Goal: Task Accomplishment & Management: Use online tool/utility

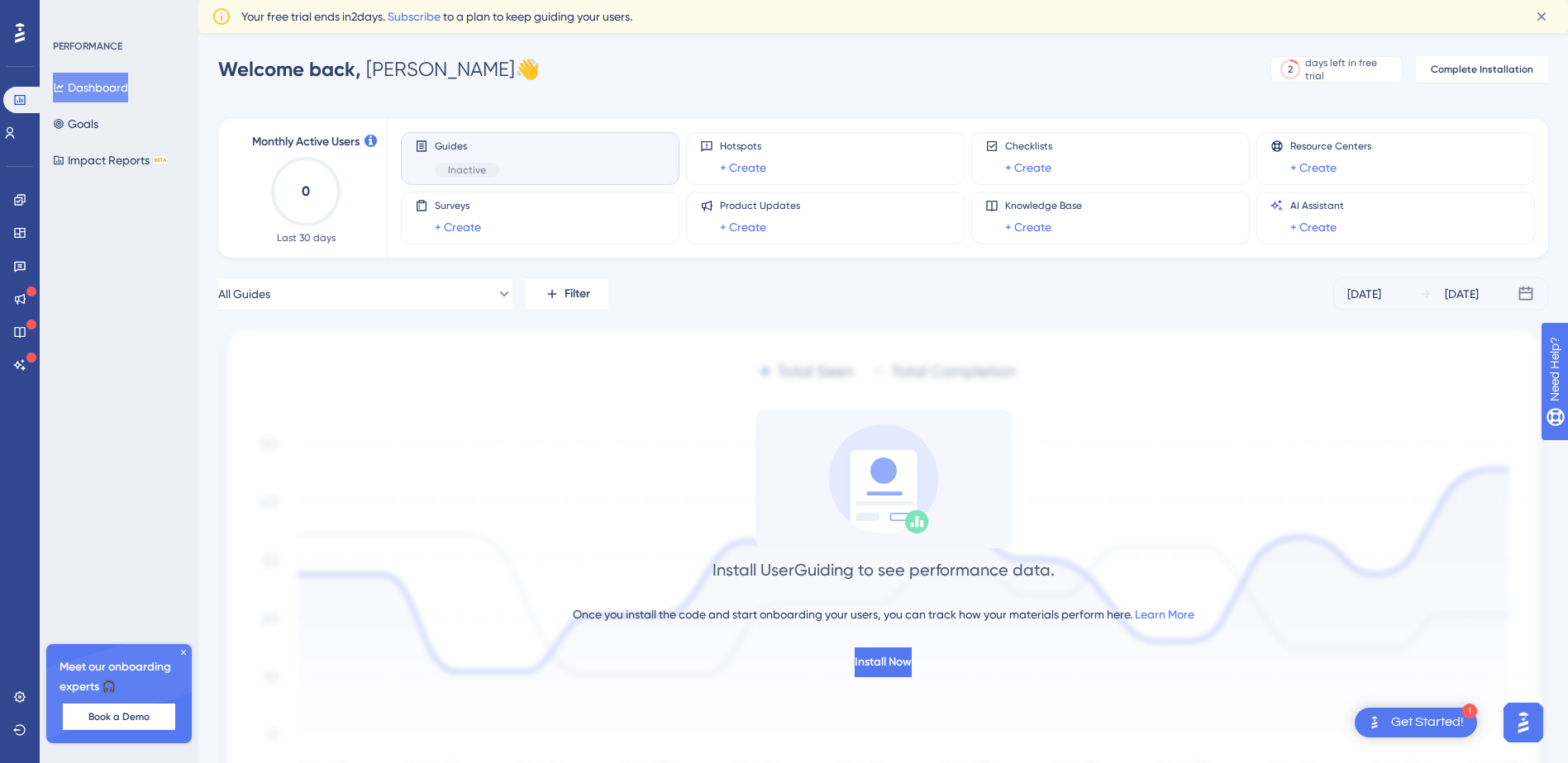
click at [440, 160] on div "Guides Inactive" at bounding box center [467, 158] width 64 height 38
click at [19, 296] on icon at bounding box center [20, 299] width 14 height 14
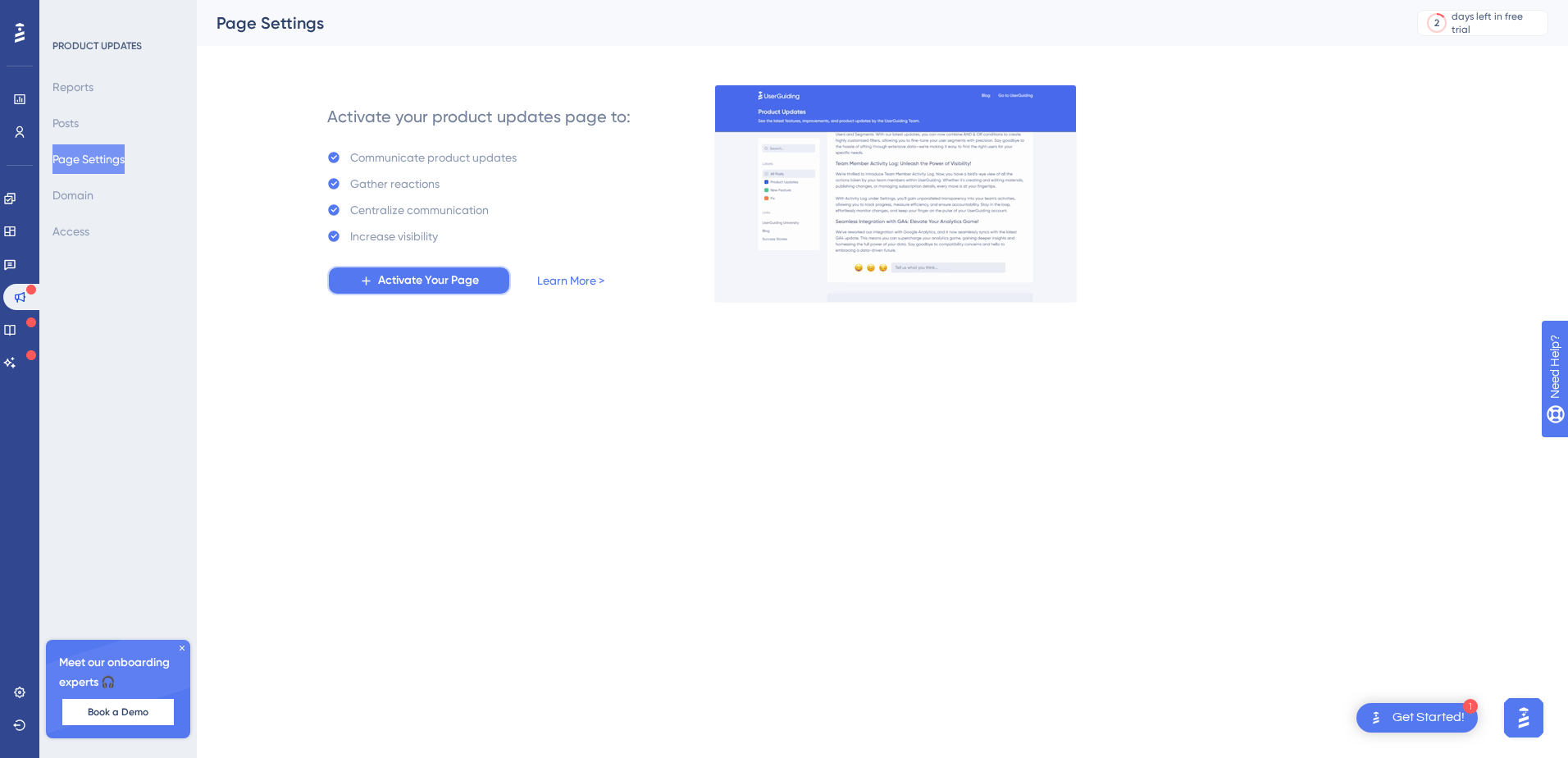
click at [401, 279] on span "Activate Your Page" at bounding box center [428, 280] width 101 height 19
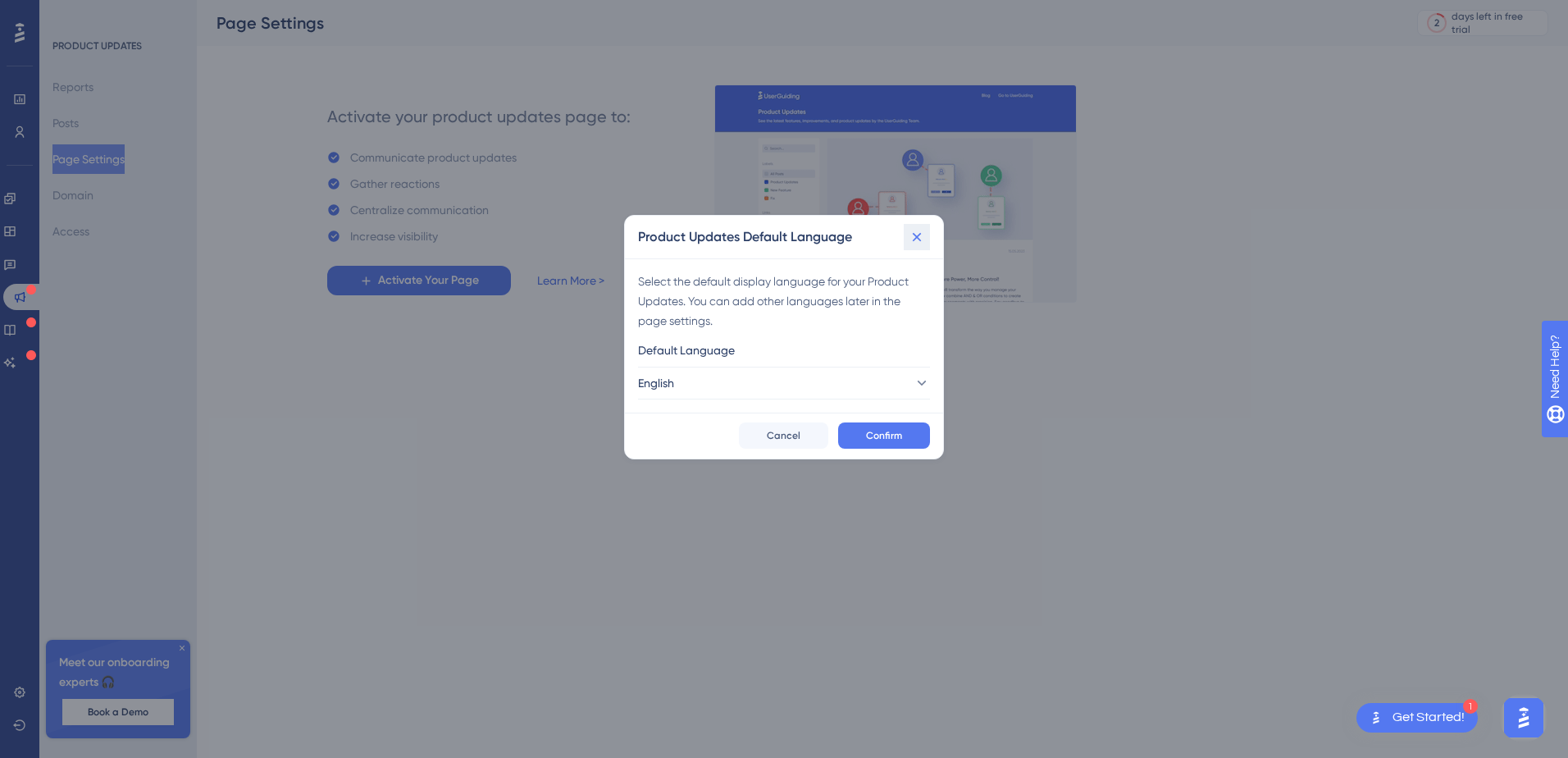
click at [910, 240] on icon at bounding box center [917, 237] width 17 height 17
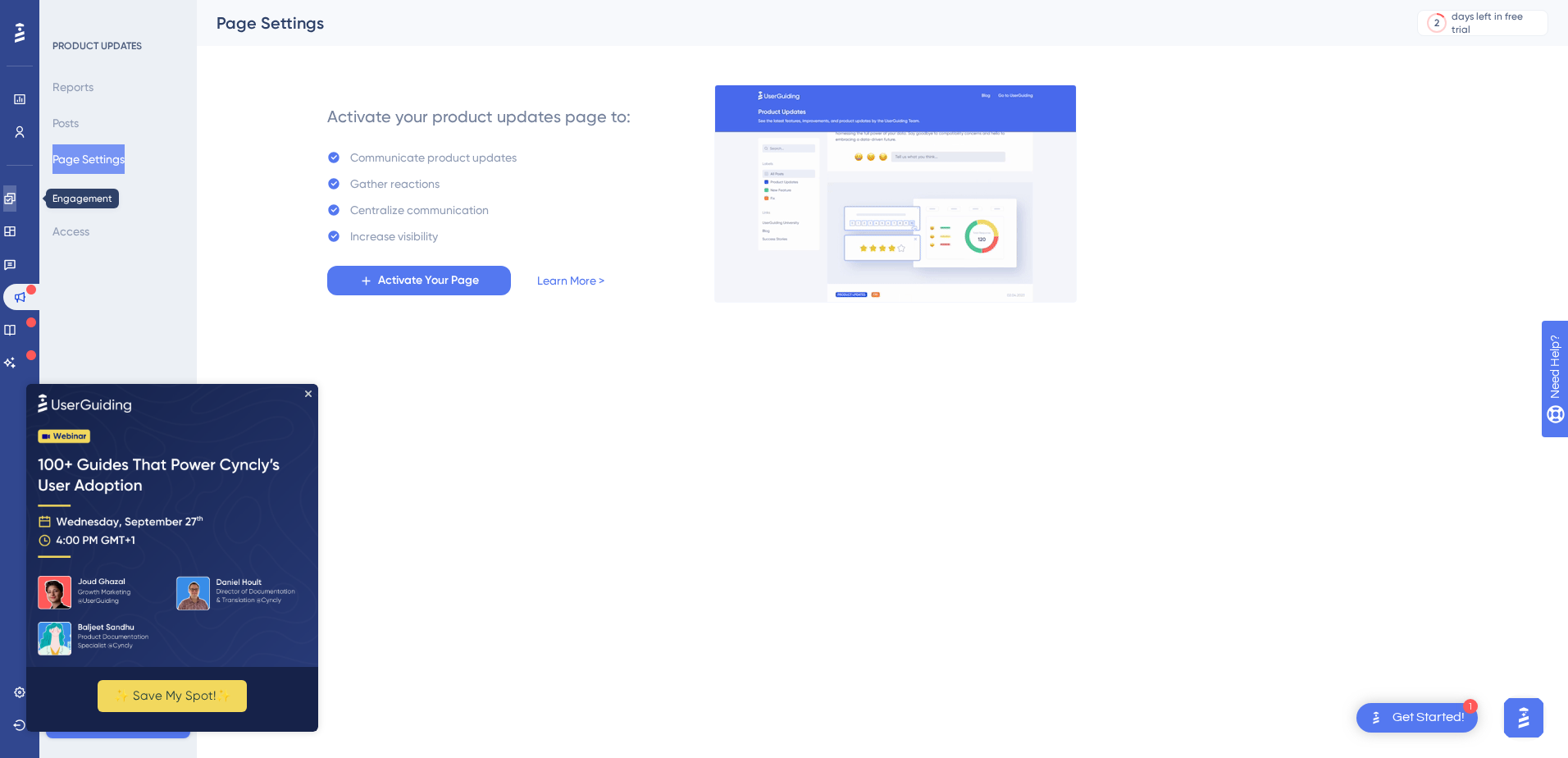
click at [15, 198] on icon at bounding box center [9, 197] width 11 height 11
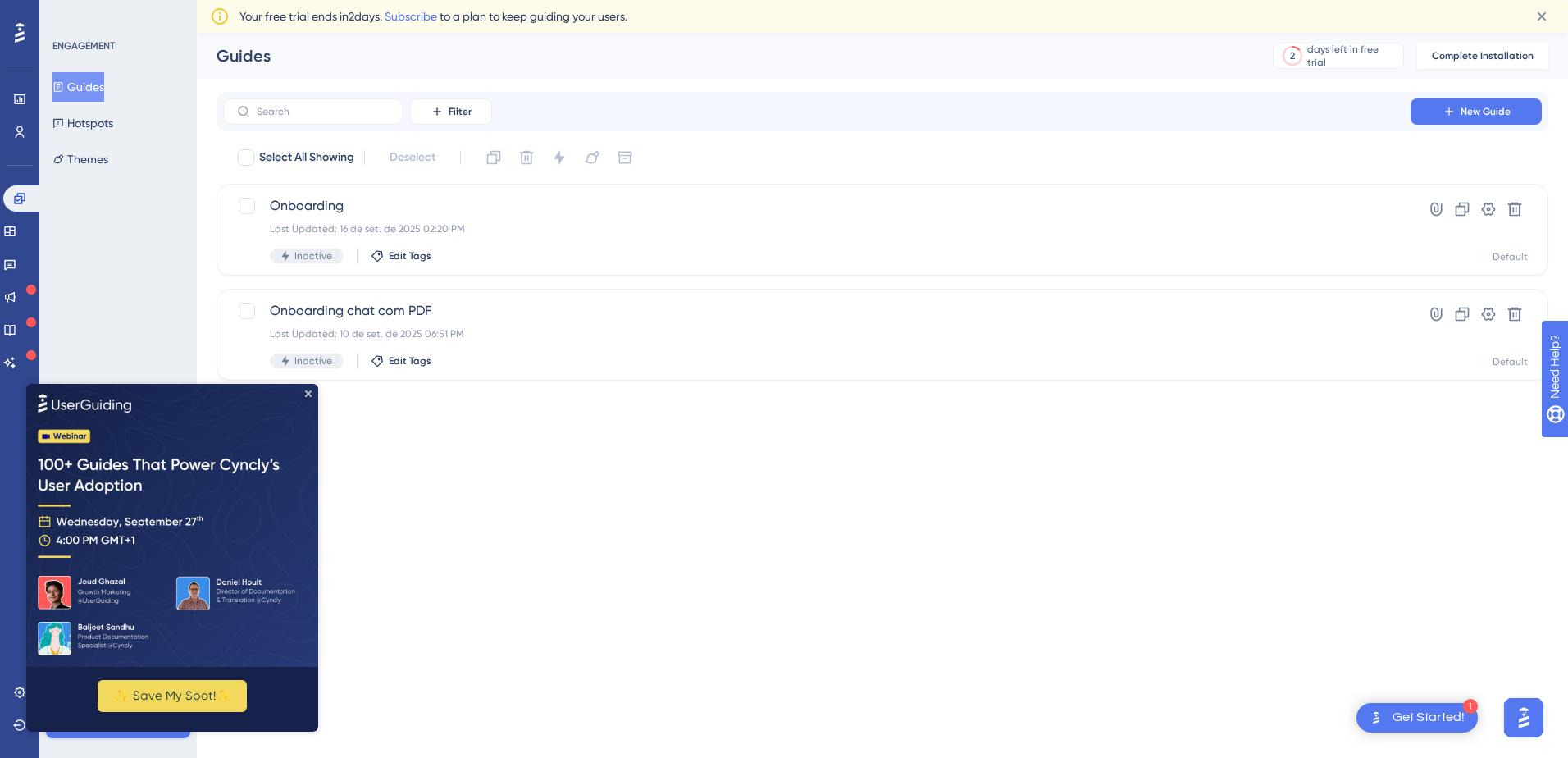
click at [307, 388] on img at bounding box center [172, 524] width 292 height 283
click at [577, 242] on div "Onboarding Last Updated: 16 de set. de 2025 02:20 PM Inactive Edit Tags" at bounding box center [816, 229] width 1094 height 67
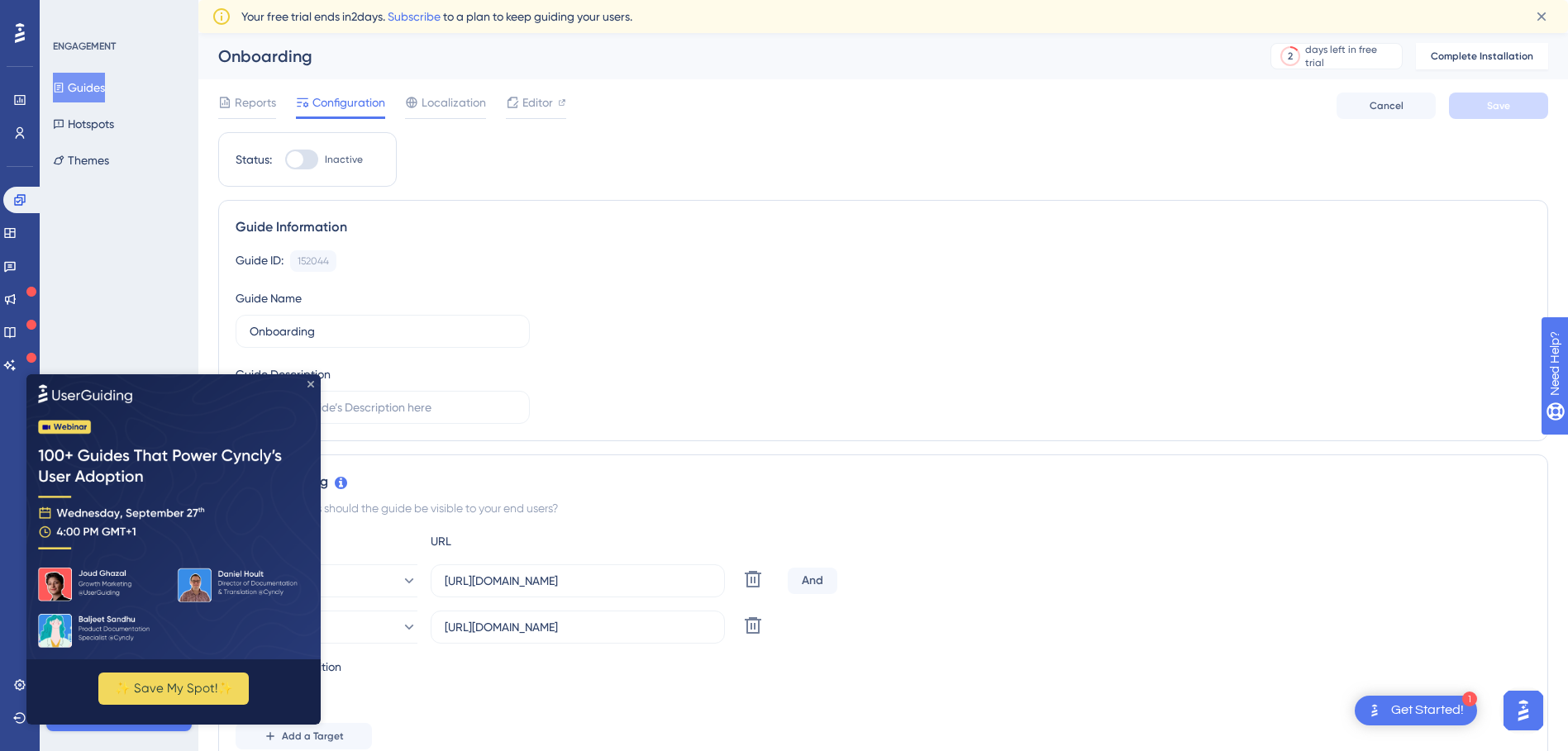
click at [309, 381] on icon "Close Preview" at bounding box center [311, 383] width 7 height 7
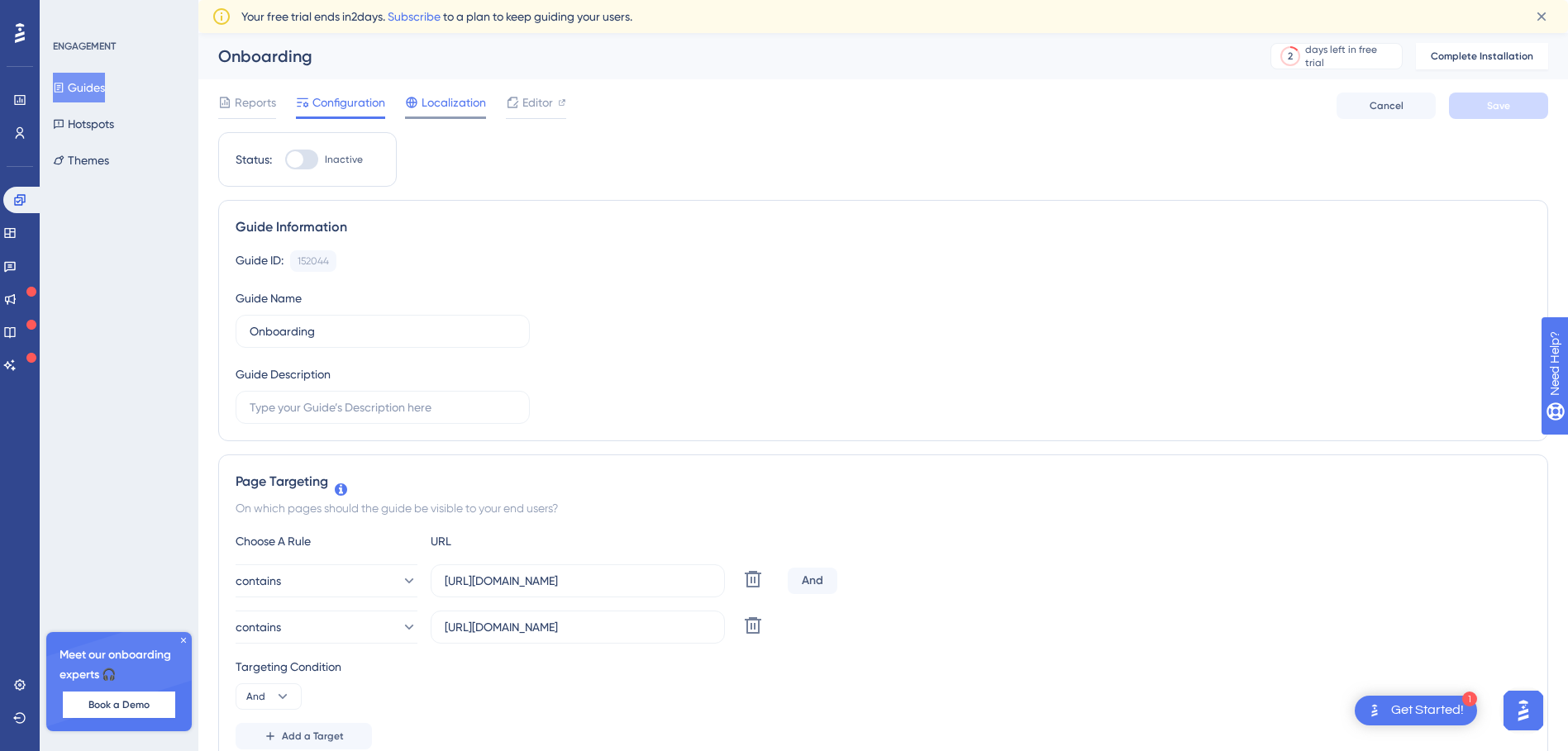
click at [440, 113] on div "Localization" at bounding box center [446, 105] width 81 height 26
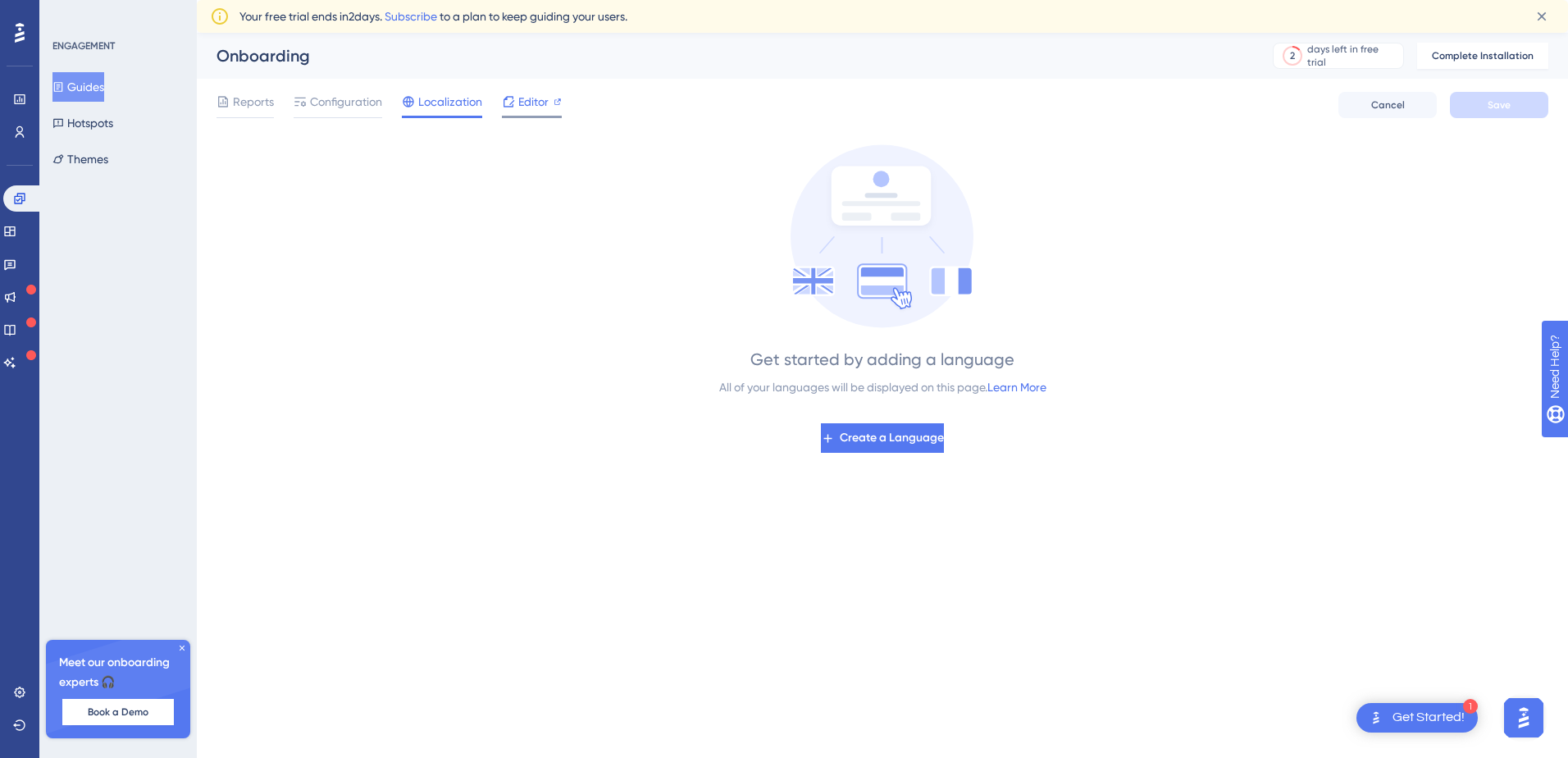
click at [538, 97] on span "Editor" at bounding box center [533, 101] width 30 height 19
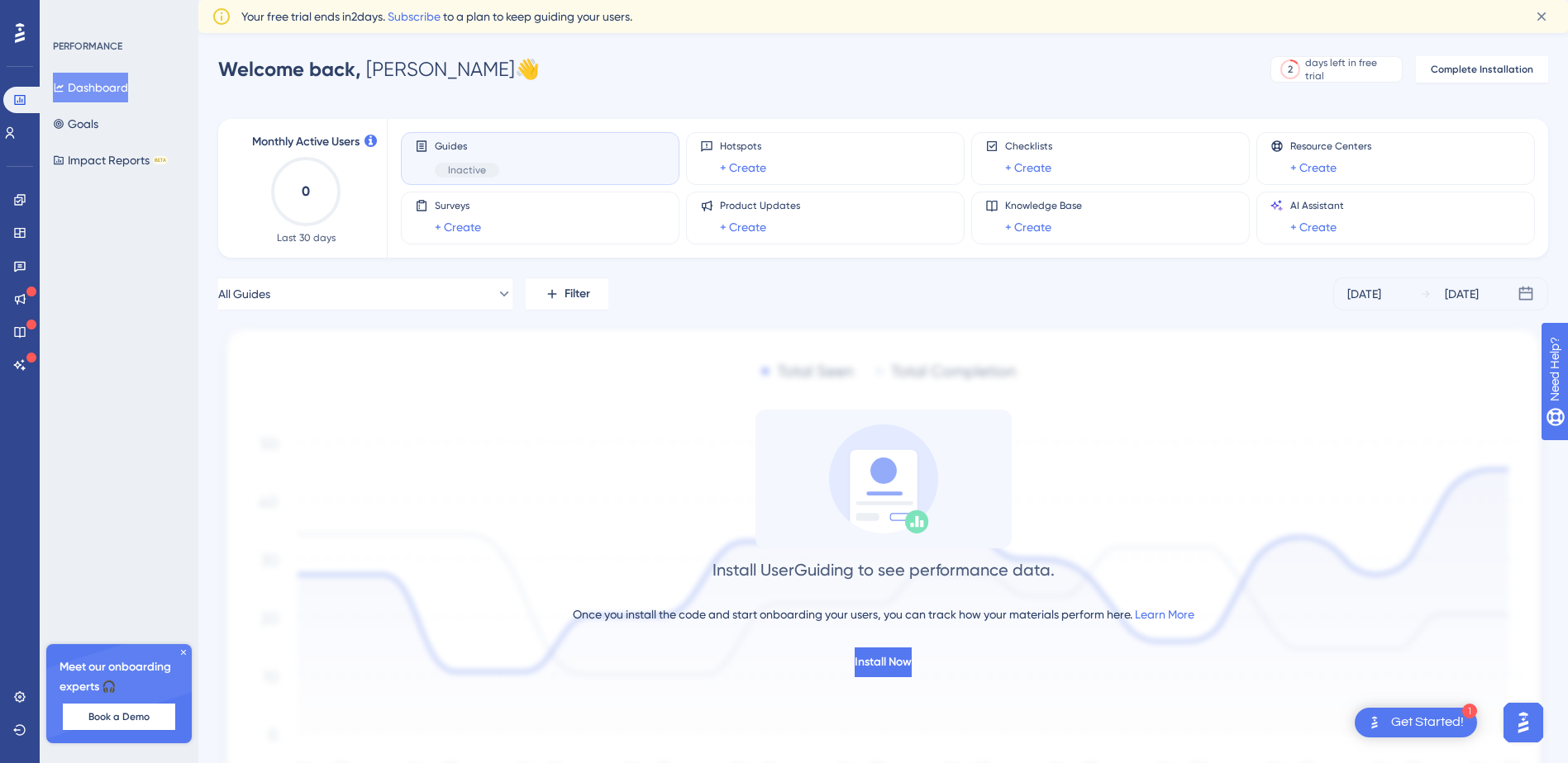
click at [1425, 336] on img at bounding box center [883, 574] width 1329 height 499
